Goal: Task Accomplishment & Management: Manage account settings

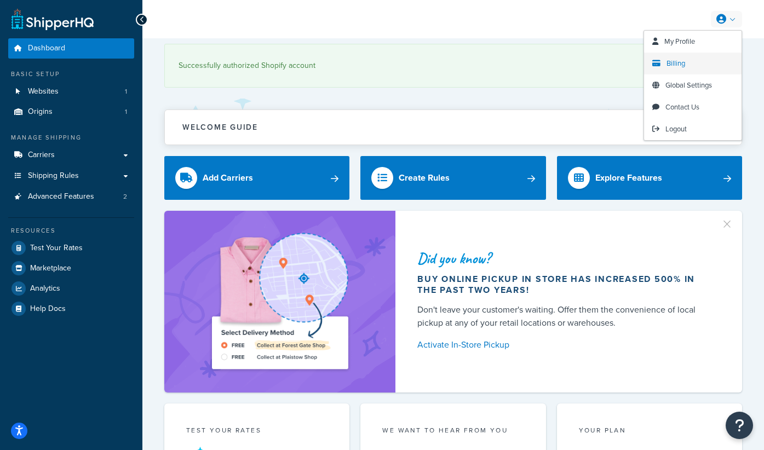
click at [679, 67] on span "Billing" at bounding box center [676, 63] width 19 height 10
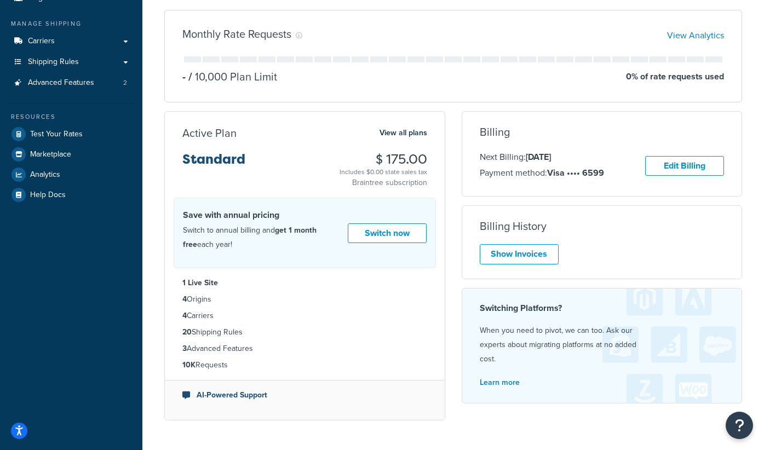
scroll to position [71, 0]
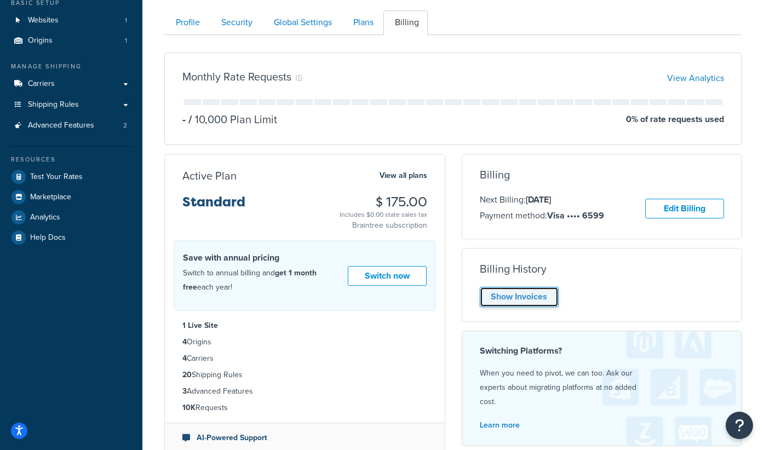
click at [523, 290] on link "Show Invoices" at bounding box center [519, 297] width 79 height 20
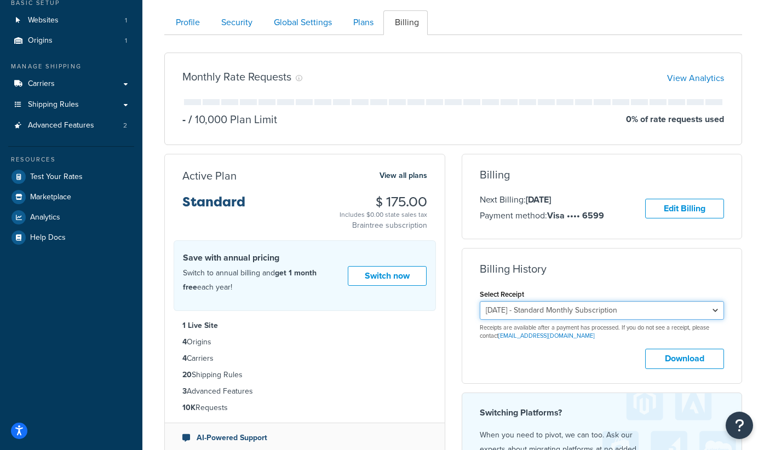
click at [645, 312] on select "September 17, 2025 - Standard Monthly Subscription August 17, 2025 - Standard M…" at bounding box center [602, 310] width 245 height 19
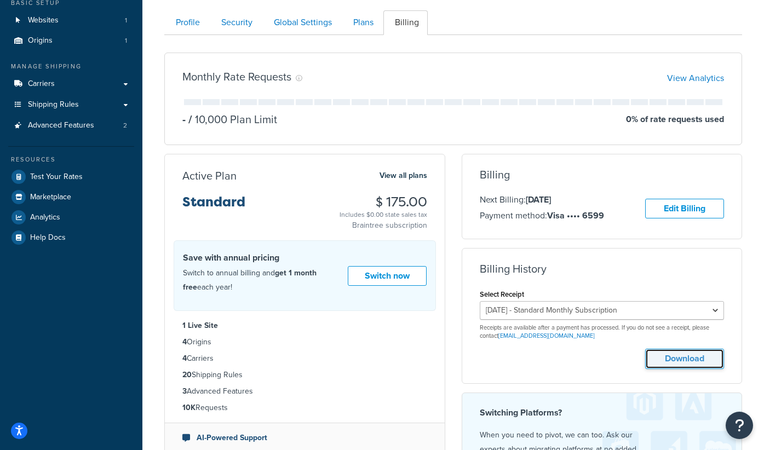
click at [669, 350] on button "Download" at bounding box center [684, 359] width 79 height 20
